Goal: Task Accomplishment & Management: Complete application form

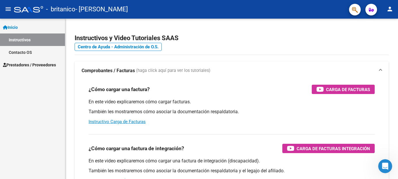
click at [51, 64] on span "Prestadores / Proveedores" at bounding box center [29, 65] width 53 height 6
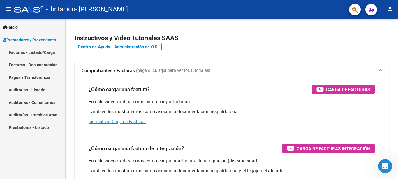
click at [42, 52] on link "Facturas - Listado/Carga" at bounding box center [32, 52] width 65 height 13
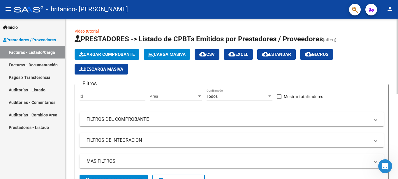
click at [91, 53] on span "Cargar Comprobante" at bounding box center [106, 54] width 55 height 5
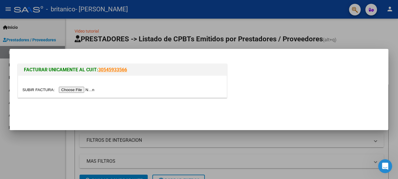
click at [87, 88] on input "file" at bounding box center [59, 90] width 74 height 6
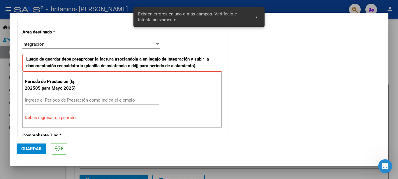
scroll to position [134, 0]
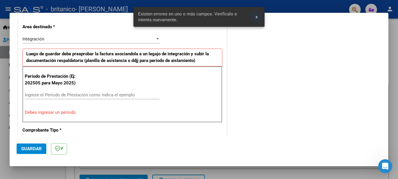
click at [256, 18] on span "x" at bounding box center [257, 16] width 2 height 5
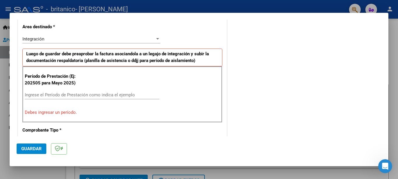
click at [116, 95] on input "Ingrese el Período de Prestación como indica el ejemplo" at bounding box center [92, 94] width 135 height 5
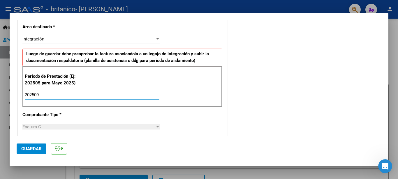
type input "202509"
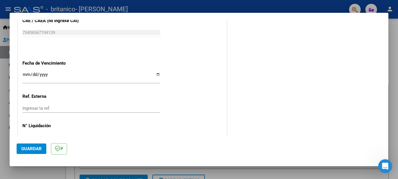
scroll to position [397, 0]
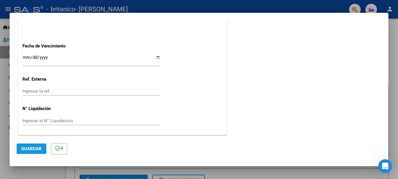
click at [36, 148] on span "Guardar" at bounding box center [31, 148] width 20 height 5
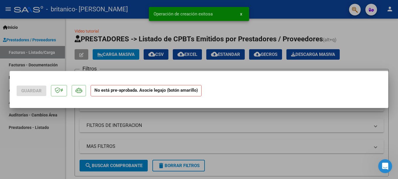
scroll to position [0, 0]
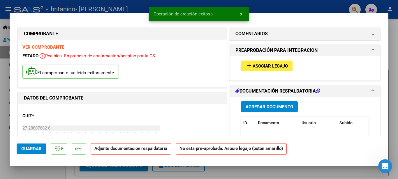
click at [261, 65] on span "Asociar Legajo" at bounding box center [270, 66] width 35 height 5
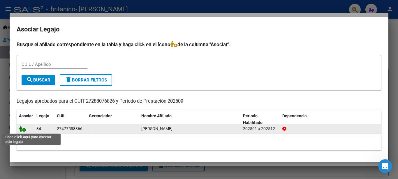
click at [22, 130] on icon at bounding box center [22, 129] width 7 height 6
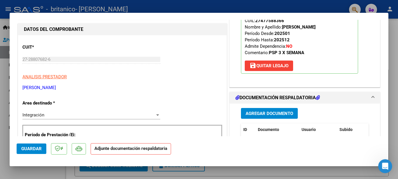
scroll to position [116, 0]
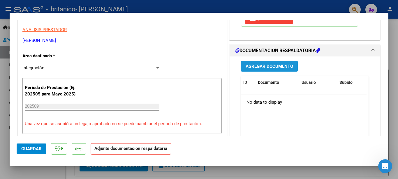
click at [282, 66] on span "Agregar Documento" at bounding box center [270, 66] width 48 height 5
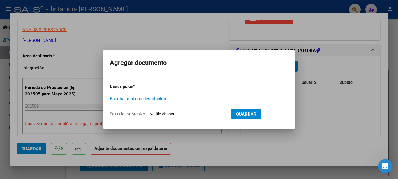
click at [174, 101] on input "Escriba aquí una descripcion" at bounding box center [171, 98] width 123 height 5
click at [160, 101] on input "planilla de asistencia Jilieta Septiembre" at bounding box center [171, 98] width 123 height 5
type input "planilla de asistencia [PERSON_NAME]"
click at [195, 112] on input "Seleccionar Archivo" at bounding box center [188, 115] width 77 height 6
type input "C:\fakepath\Adobe Scan [DATE] (1).pdf"
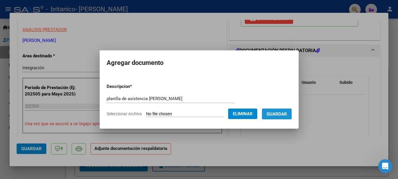
click at [279, 113] on span "Guardar" at bounding box center [277, 114] width 20 height 5
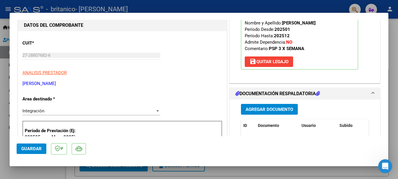
scroll to position [0, 0]
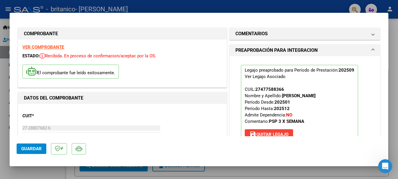
click at [32, 150] on span "Guardar" at bounding box center [31, 148] width 20 height 5
click at [394, 53] on div at bounding box center [199, 89] width 398 height 179
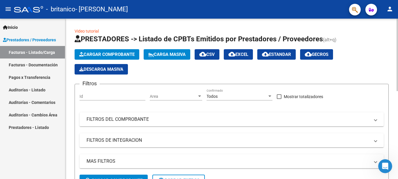
click at [94, 69] on span "Descarga Masiva" at bounding box center [101, 69] width 44 height 5
drag, startPoint x: 398, startPoint y: 54, endPoint x: 398, endPoint y: 67, distance: 12.8
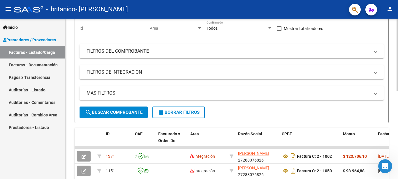
scroll to position [76, 0]
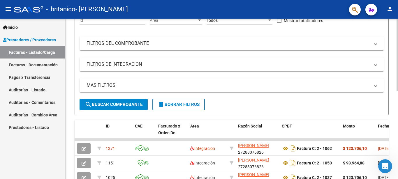
click at [394, 102] on div at bounding box center [397, 90] width 1 height 73
click at [394, 100] on div "Video tutorial PRESTADORES -> Listado de CPBTs Emitidos por Prestadores / Prove…" at bounding box center [231, 118] width 333 height 351
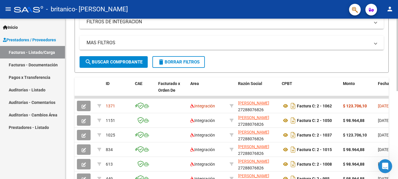
scroll to position [141, 0]
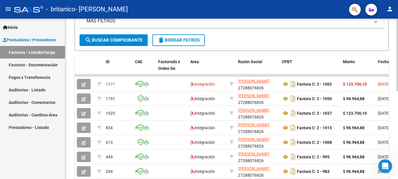
click at [394, 129] on div at bounding box center [397, 120] width 1 height 73
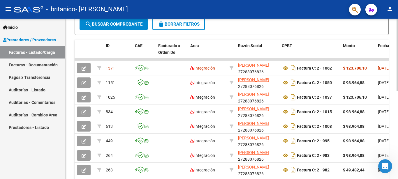
click at [394, 101] on div at bounding box center [397, 127] width 1 height 73
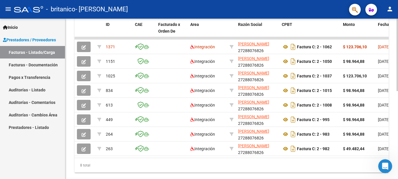
scroll to position [195, 0]
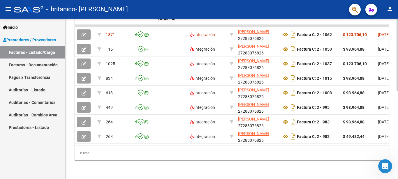
click at [394, 137] on div at bounding box center [397, 143] width 1 height 73
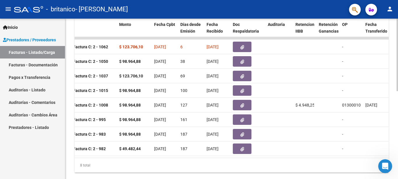
scroll to position [177, 0]
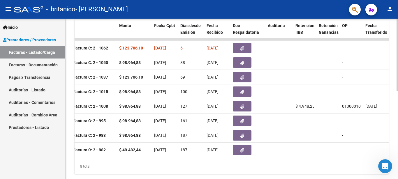
click at [394, 115] on div "Video tutorial PRESTADORES -> Listado de CPBTs Emitidos por Prestadores / Prove…" at bounding box center [232, 17] width 335 height 351
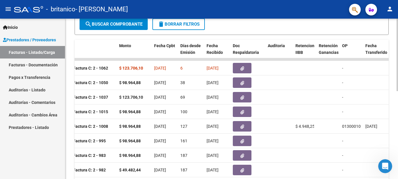
scroll to position [156, 0]
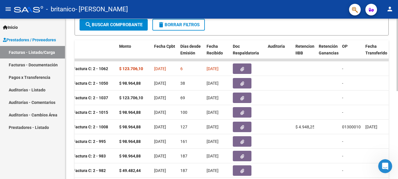
click at [394, 107] on div "Video tutorial PRESTADORES -> Listado de CPBTs Emitidos por Prestadores / Prove…" at bounding box center [232, 38] width 335 height 351
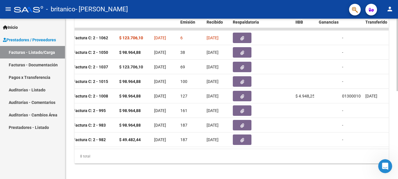
scroll to position [195, 0]
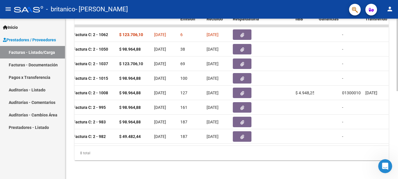
click at [394, 140] on div "Video tutorial PRESTADORES -> Listado de CPBTs Emitidos por Prestadores / Prove…" at bounding box center [232, 3] width 335 height 351
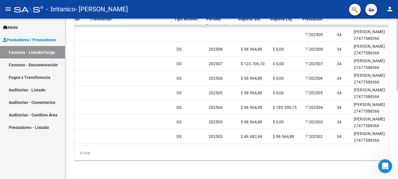
scroll to position [0, 641]
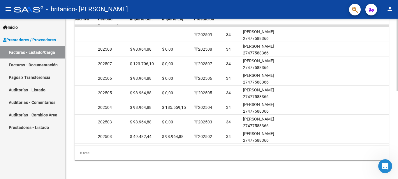
click at [394, 110] on div "Video tutorial PRESTADORES -> Listado de CPBTs Emitidos por Prestadores / Prove…" at bounding box center [232, 3] width 335 height 351
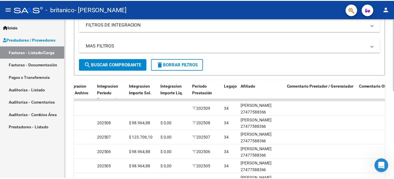
scroll to position [69, 0]
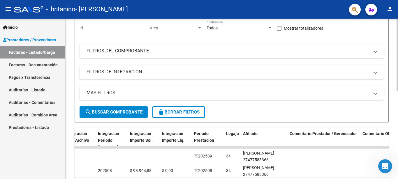
click at [394, 50] on div "Video tutorial PRESTADORES -> Listado de CPBTs Emitidos por Prestadores / Prove…" at bounding box center [232, 125] width 335 height 351
click at [390, 10] on mat-icon "person" at bounding box center [390, 9] width 7 height 7
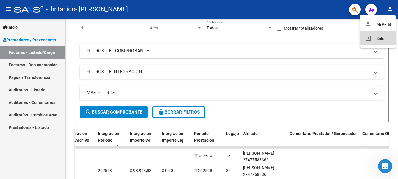
click at [379, 37] on button "exit_to_app Salir" at bounding box center [379, 39] width 36 height 14
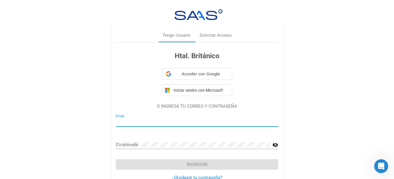
type input "[EMAIL_ADDRESS][DOMAIN_NAME]"
